Goal: Check status: Check status

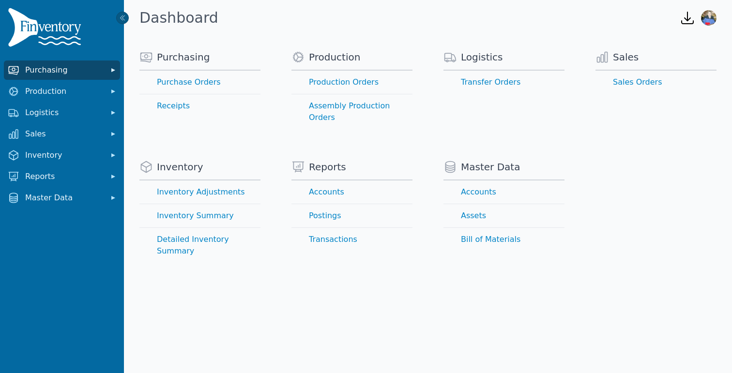
click at [75, 73] on span "Purchasing" at bounding box center [63, 70] width 77 height 12
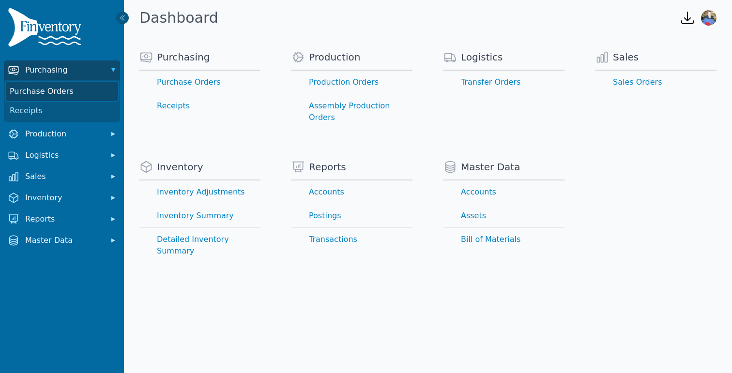
click at [62, 89] on link "Purchase Orders" at bounding box center [62, 91] width 112 height 19
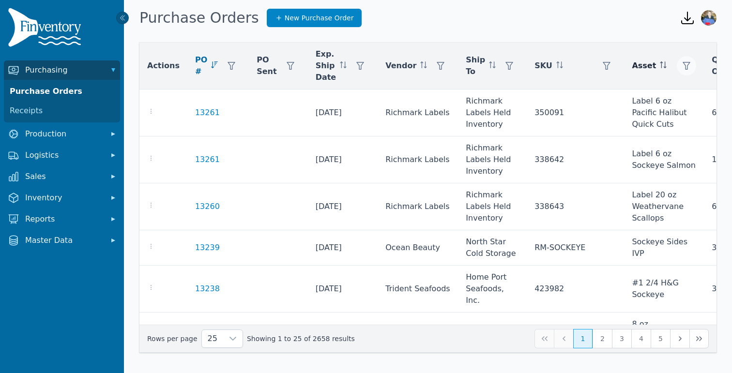
click at [682, 64] on icon "button" at bounding box center [686, 66] width 8 height 8
click at [619, 93] on div "Any" at bounding box center [591, 91] width 83 height 19
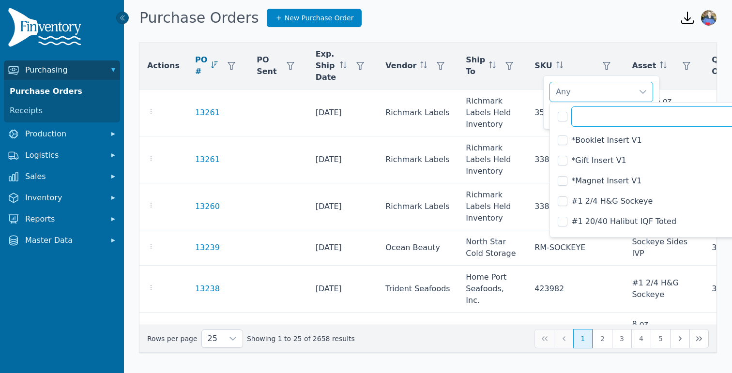
click at [600, 116] on input "text" at bounding box center [678, 116] width 214 height 20
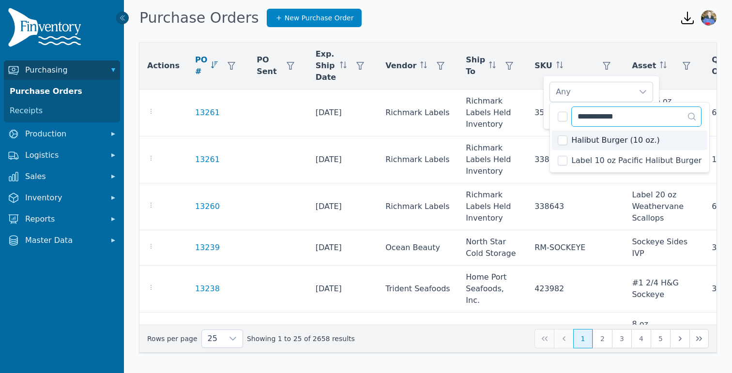
type input "**********"
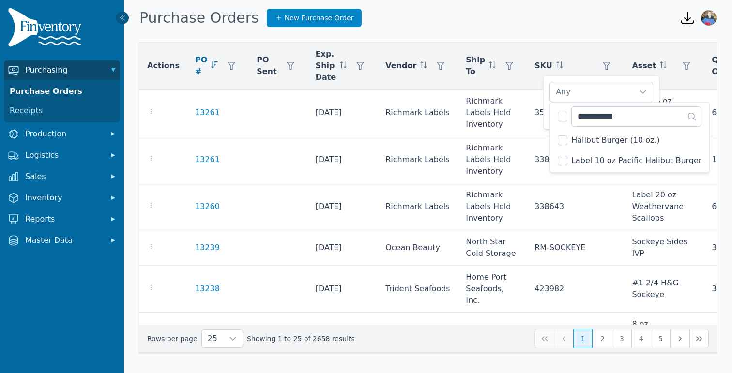
click at [595, 140] on span "Halibut Burger (10 oz.)" at bounding box center [615, 141] width 89 height 12
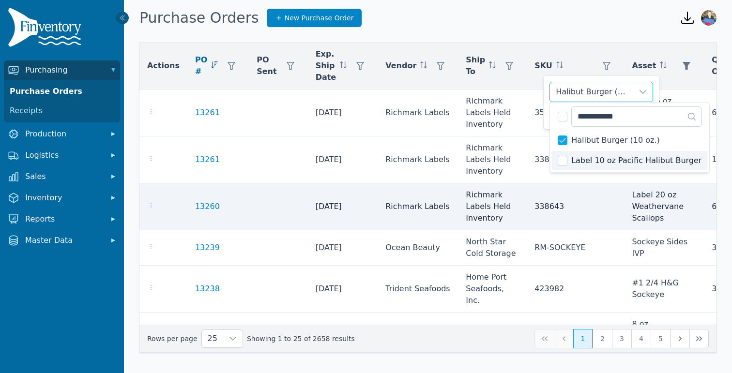
click at [584, 190] on td "338643" at bounding box center [575, 206] width 97 height 47
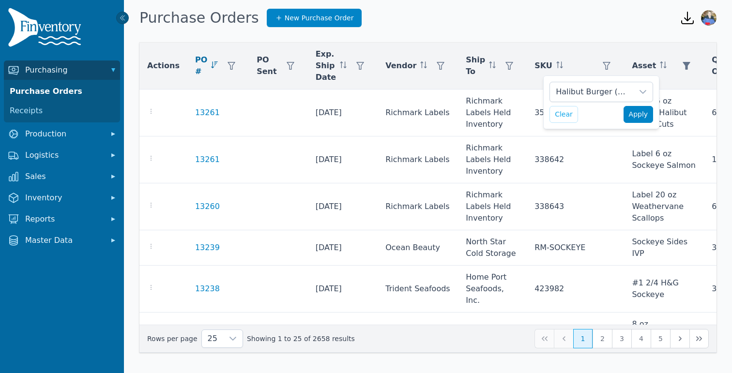
click at [639, 114] on span "Apply" at bounding box center [638, 114] width 19 height 10
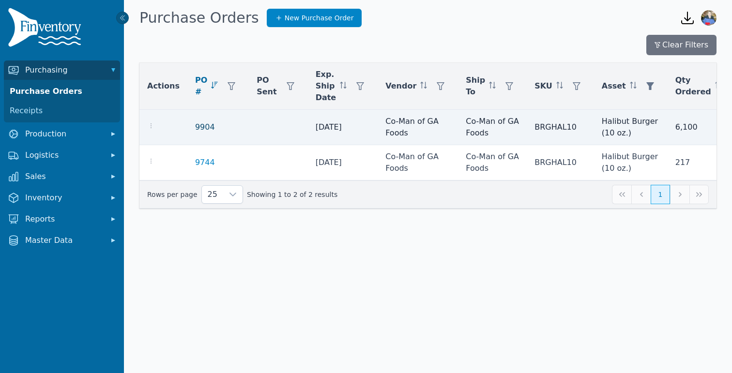
click at [198, 127] on link "9904" at bounding box center [205, 127] width 20 height 12
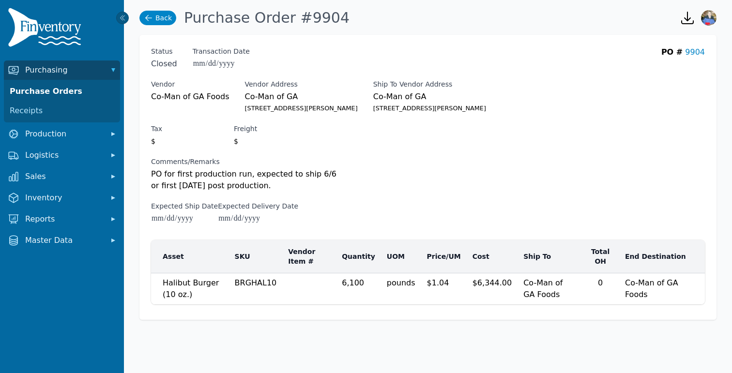
click at [163, 18] on link "Back" at bounding box center [157, 18] width 37 height 15
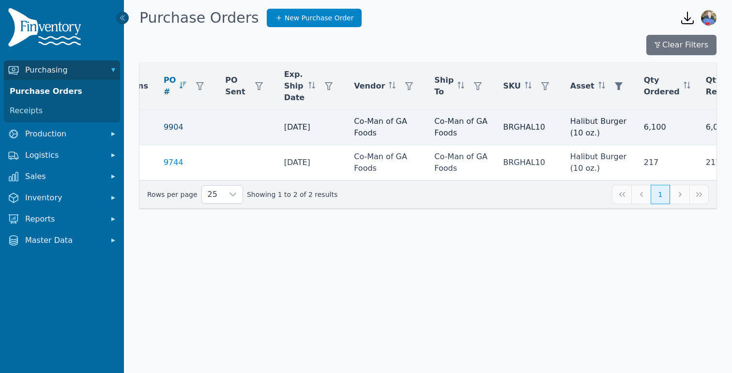
scroll to position [0, 28]
